Goal: Contribute content: Contribute content

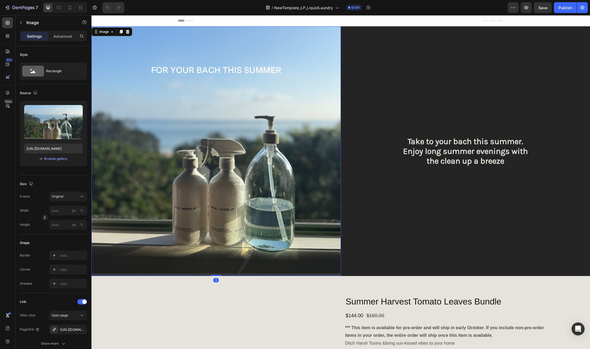
click at [209, 99] on img at bounding box center [215, 150] width 249 height 249
click at [60, 158] on div "Browse gallery" at bounding box center [55, 158] width 23 height 5
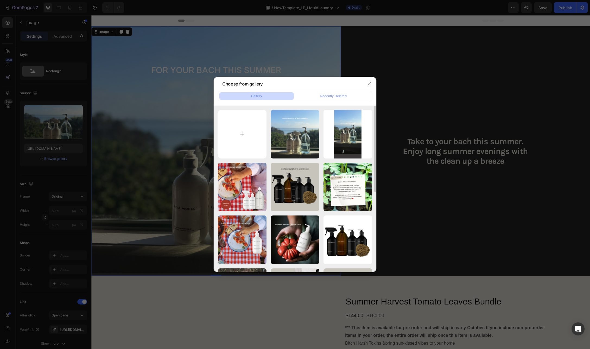
click at [245, 131] on input "file" at bounding box center [242, 134] width 49 height 49
type input "C:\fakepath\Copy of Copy of Untitled (1080 x 1080 px) (1).png"
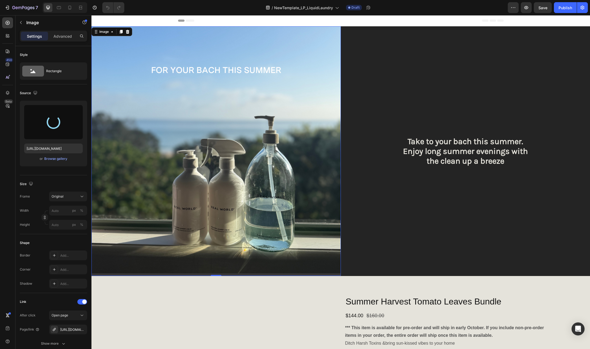
type input "[URL][DOMAIN_NAME]"
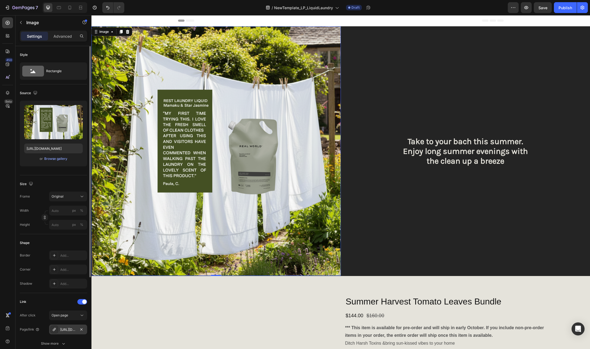
click at [71, 328] on div "[URL][DOMAIN_NAME]" at bounding box center [68, 329] width 16 height 5
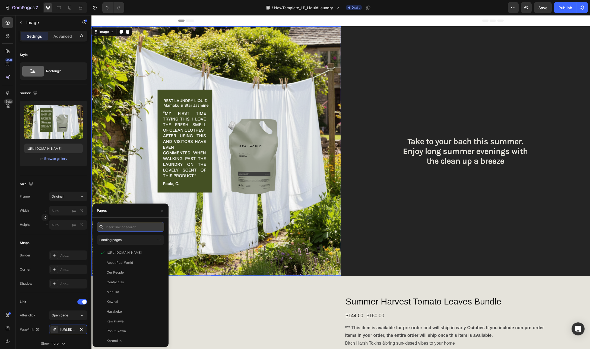
click at [145, 228] on input "text" at bounding box center [130, 227] width 67 height 10
paste input "[URL][DOMAIN_NAME]"
type input "[URL][DOMAIN_NAME]"
click at [122, 239] on div "[URL][DOMAIN_NAME]" at bounding box center [124, 240] width 35 height 5
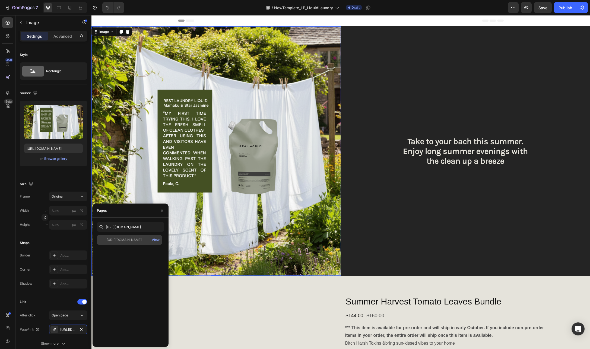
scroll to position [0, 0]
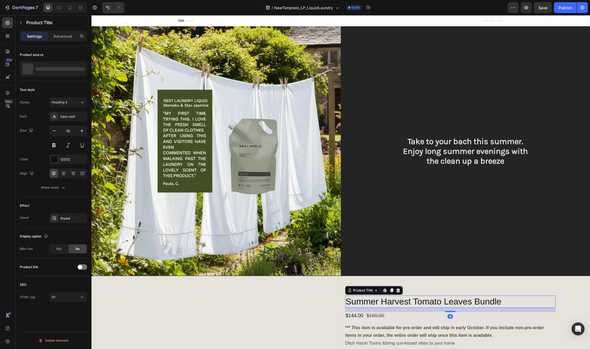
click at [461, 296] on h1 "Summer Harvest Tomato Leaves Bundle" at bounding box center [450, 302] width 211 height 12
click at [47, 68] on p "Summer Harvest Tomato Leaves Bundle" at bounding box center [60, 69] width 50 height 8
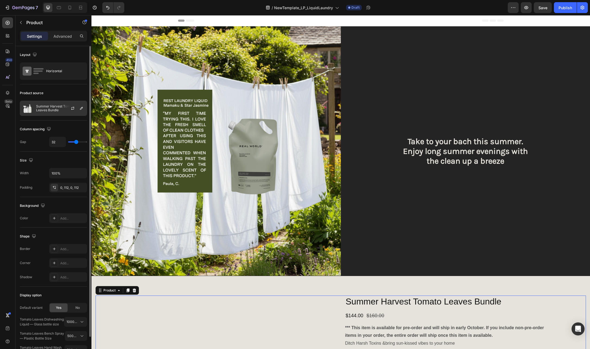
click at [50, 106] on p "Summer Harvest Tomato Leaves Bundle" at bounding box center [60, 109] width 49 height 8
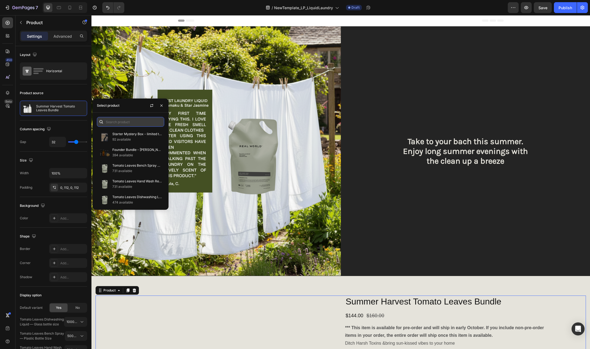
click at [121, 125] on input "text" at bounding box center [130, 122] width 67 height 10
type input "laundry"
click at [134, 184] on p "Mamaku & Star Jasmine Laundry Liquid" at bounding box center [136, 181] width 49 height 5
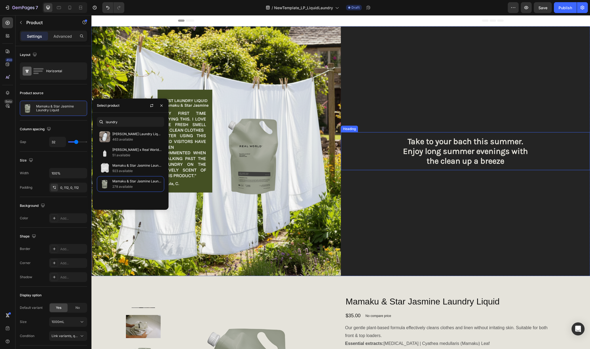
click at [449, 148] on h2 "Take to your bach this summer. Enjoy long summer evenings with the clean up a b…" at bounding box center [465, 151] width 249 height 38
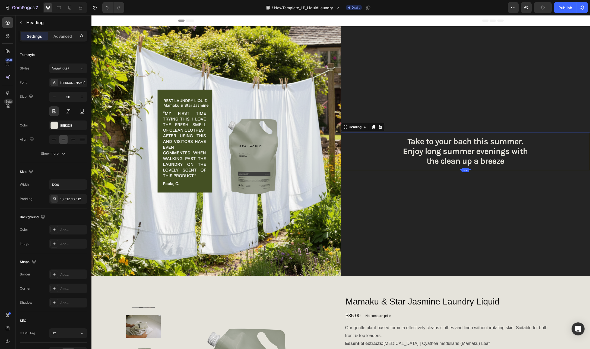
click at [466, 146] on h2 "Take to your bach this summer. Enjoy long summer evenings with the clean up a b…" at bounding box center [465, 151] width 249 height 38
click at [466, 146] on p "Take to your bach this summer. Enjoy long summer evenings with the clean up a b…" at bounding box center [465, 151] width 189 height 29
click at [504, 144] on p "Take to your bach this summer. Enjoy long summer evenings with the clean up a b…" at bounding box center [465, 151] width 189 height 29
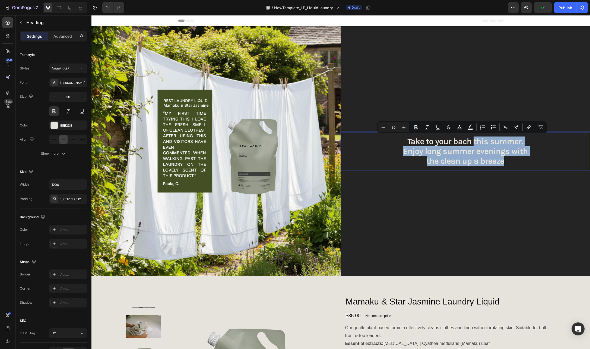
drag, startPoint x: 502, startPoint y: 160, endPoint x: 470, endPoint y: 140, distance: 37.5
click at [470, 140] on p "Take to your bach this summer. Enjoy long summer evenings with the clean up a b…" at bounding box center [465, 151] width 189 height 29
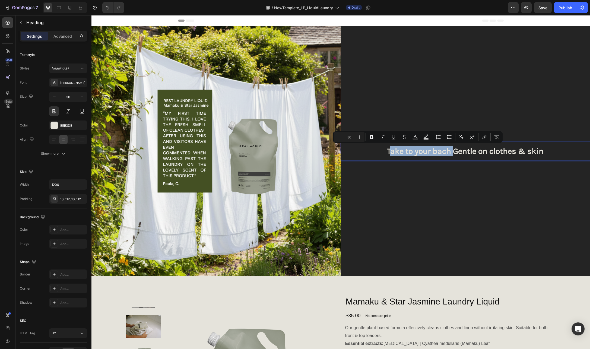
drag, startPoint x: 451, startPoint y: 151, endPoint x: 385, endPoint y: 152, distance: 66.0
click at [385, 152] on p "Take to your bach Gentle on clothes & skin" at bounding box center [465, 151] width 189 height 10
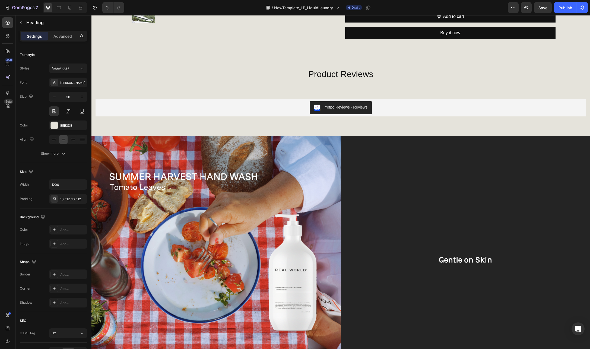
scroll to position [537, 0]
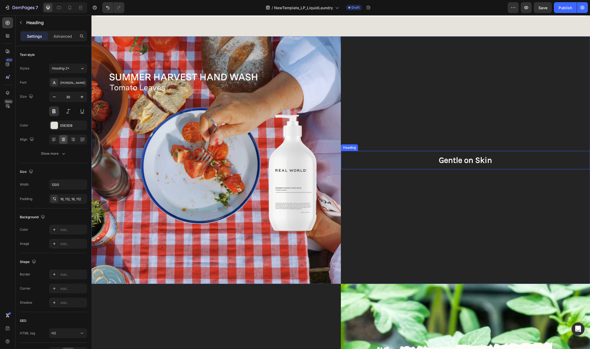
click at [478, 158] on span "Gentle on Skin" at bounding box center [465, 160] width 53 height 10
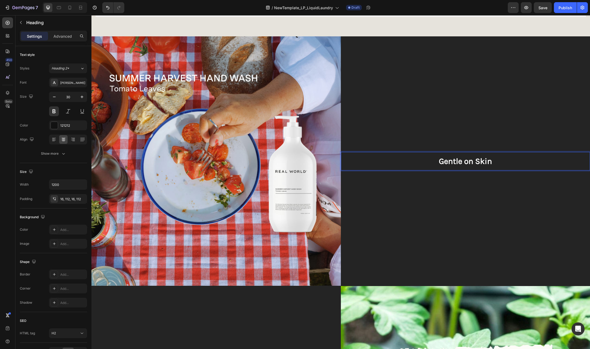
click at [482, 160] on span "Gentle on Skin" at bounding box center [465, 161] width 53 height 10
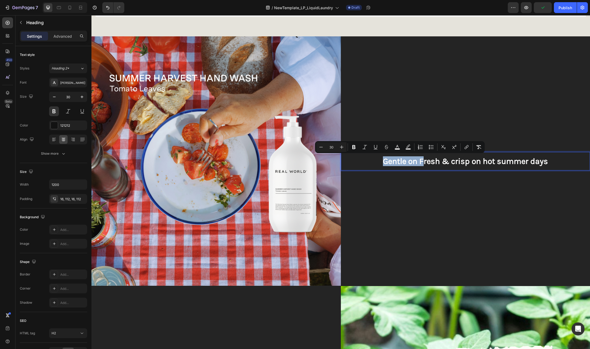
drag, startPoint x: 419, startPoint y: 162, endPoint x: 380, endPoint y: 161, distance: 38.6
click at [383, 161] on span "Gentle on Fresh & crisp on hot summer days" at bounding box center [465, 161] width 165 height 10
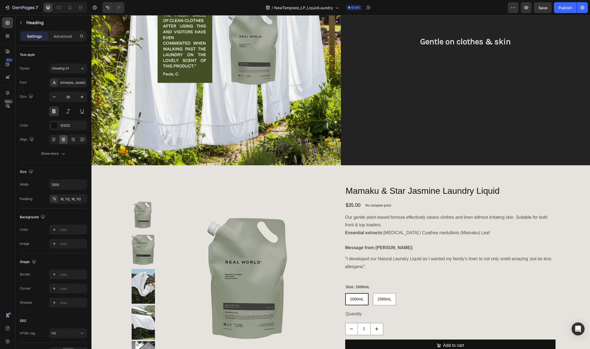
scroll to position [0, 0]
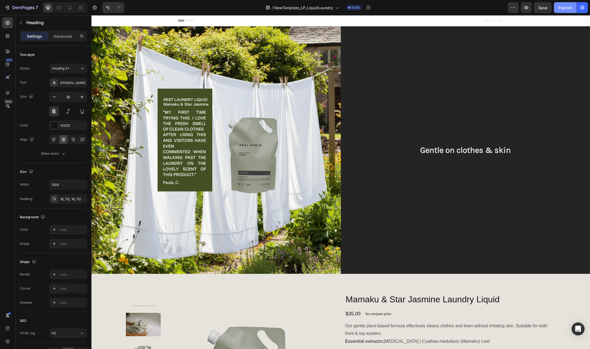
click at [566, 7] on div "Publish" at bounding box center [566, 8] width 14 height 6
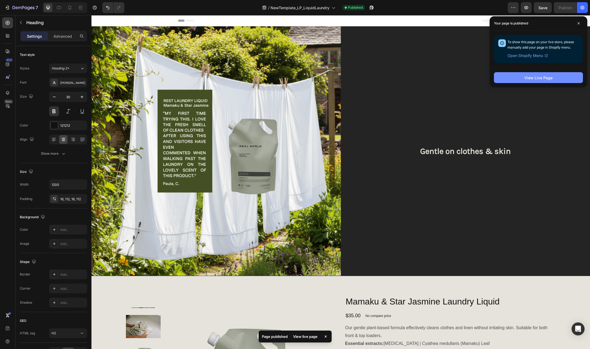
click at [550, 77] on div "View Live Page" at bounding box center [539, 78] width 28 height 6
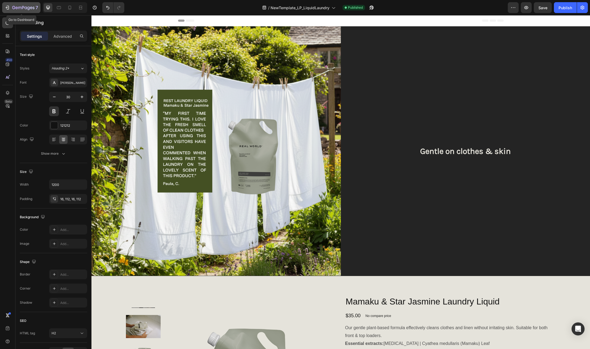
click at [25, 8] on icon "button" at bounding box center [23, 8] width 22 height 5
